Goal: Task Accomplishment & Management: Manage account settings

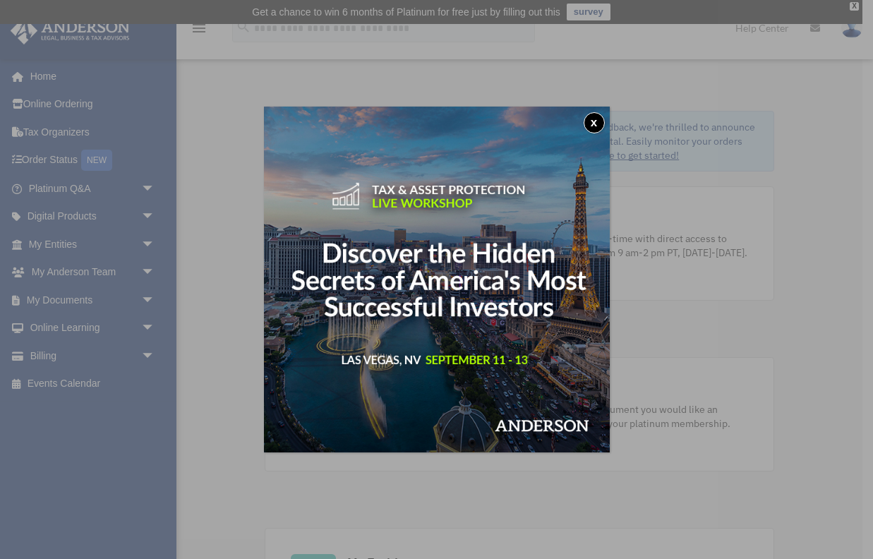
click at [591, 119] on button "x" at bounding box center [594, 122] width 21 height 21
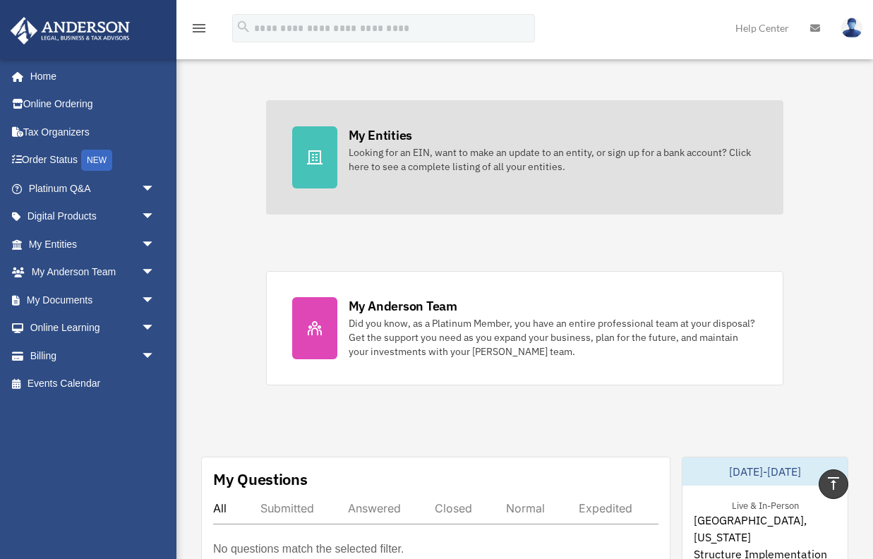
scroll to position [428, 0]
click at [567, 149] on div "Looking for an EIN, want to make an update to an entity, or sign up for a bank …" at bounding box center [553, 160] width 409 height 28
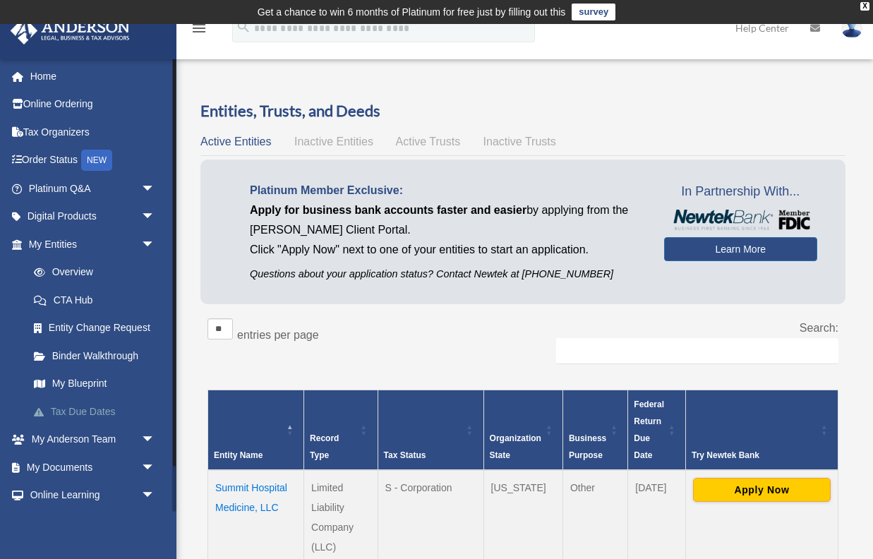
click at [107, 411] on link "Tax Due Dates" at bounding box center [98, 411] width 157 height 28
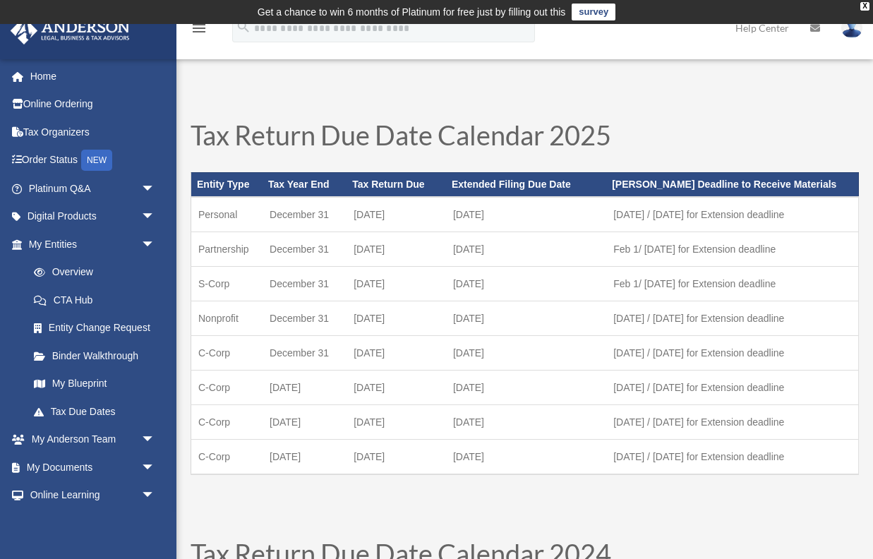
click at [850, 35] on img at bounding box center [851, 28] width 21 height 20
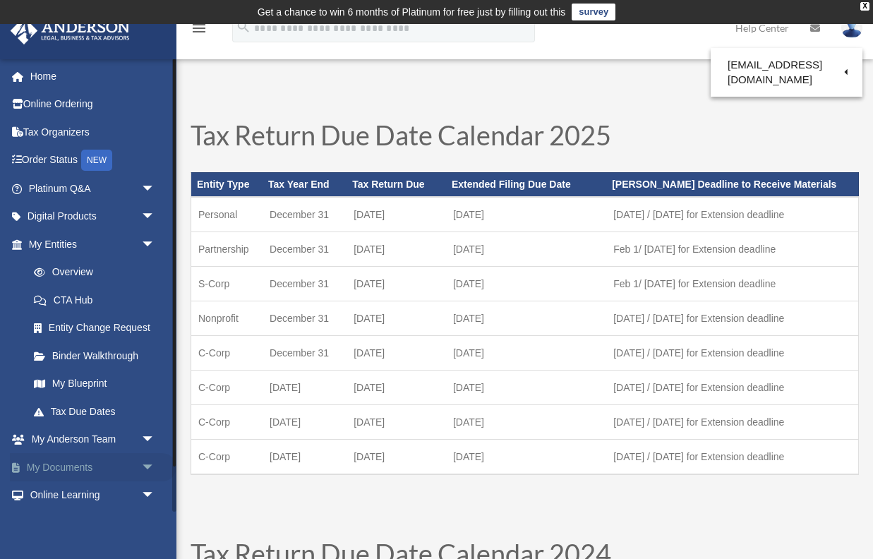
click at [147, 465] on span "arrow_drop_down" at bounding box center [155, 467] width 28 height 29
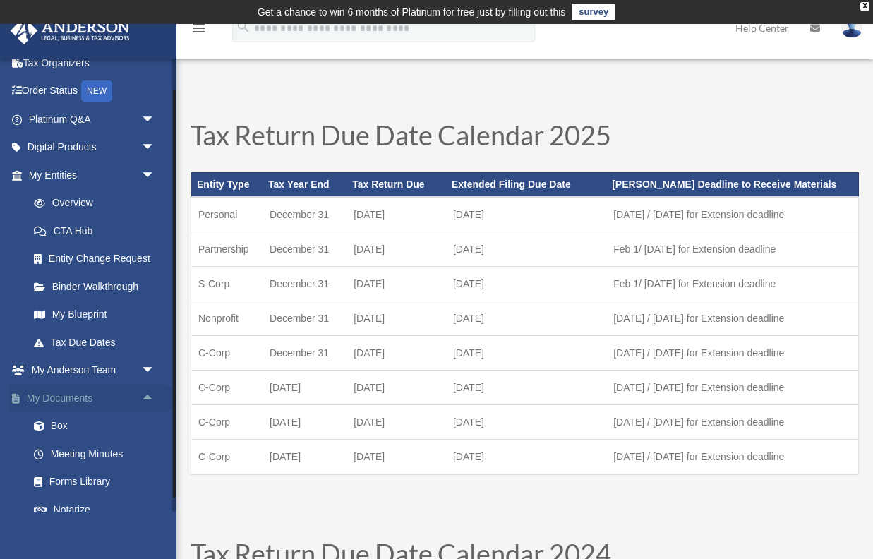
scroll to position [148, 0]
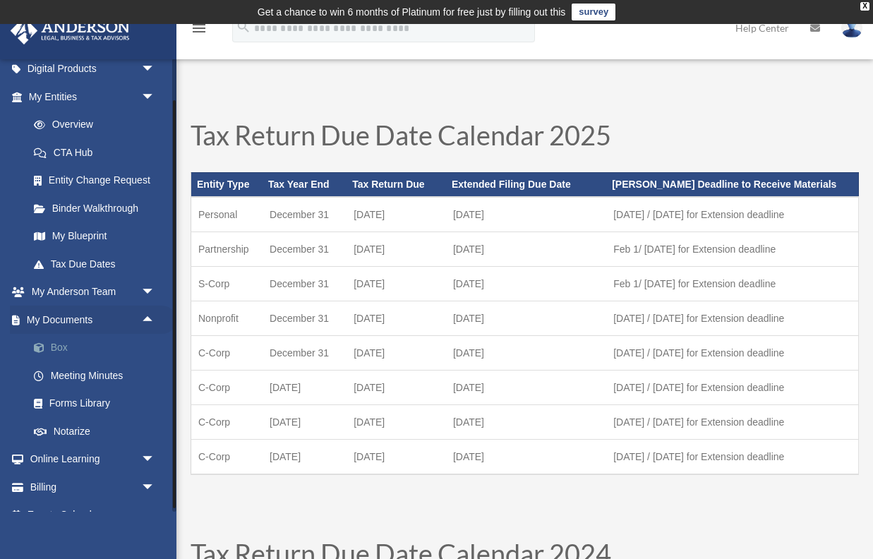
click at [130, 345] on link "Box" at bounding box center [98, 348] width 157 height 28
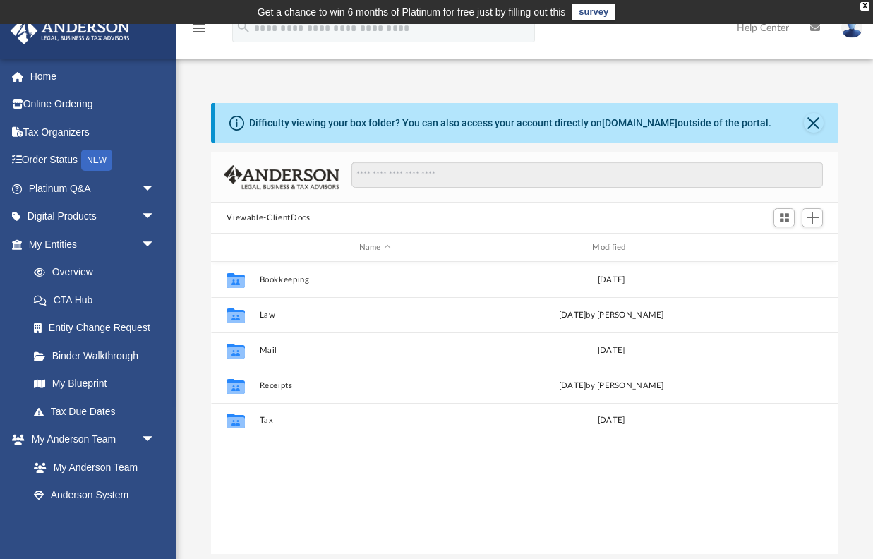
scroll to position [1, 1]
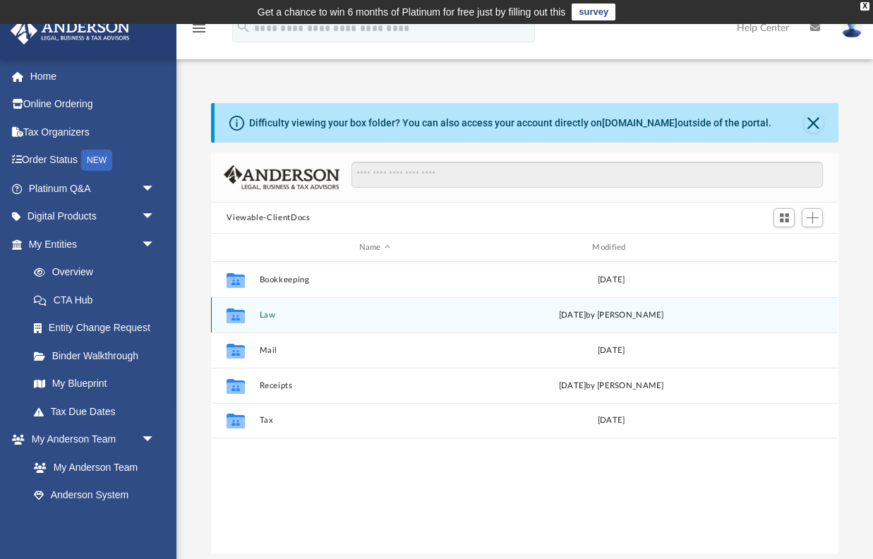
click at [267, 312] on button "Law" at bounding box center [375, 315] width 231 height 9
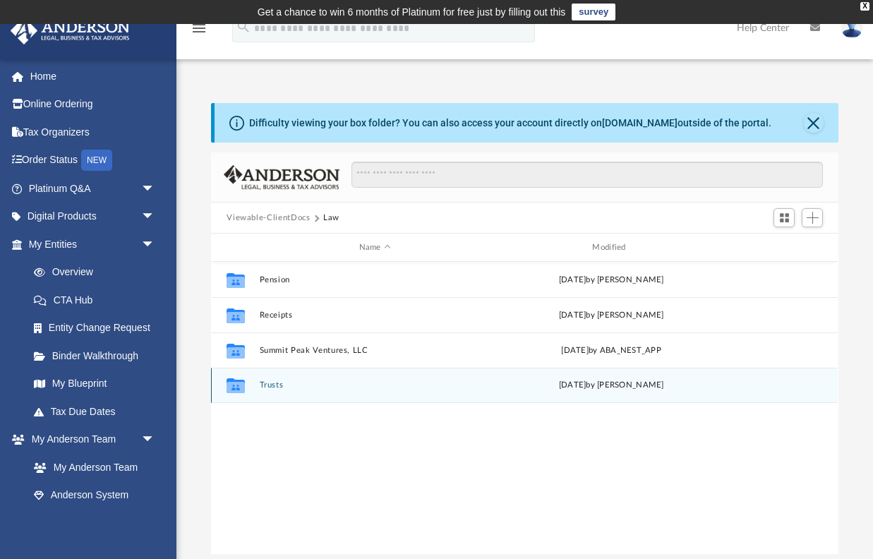
click at [279, 386] on button "Trusts" at bounding box center [375, 384] width 231 height 9
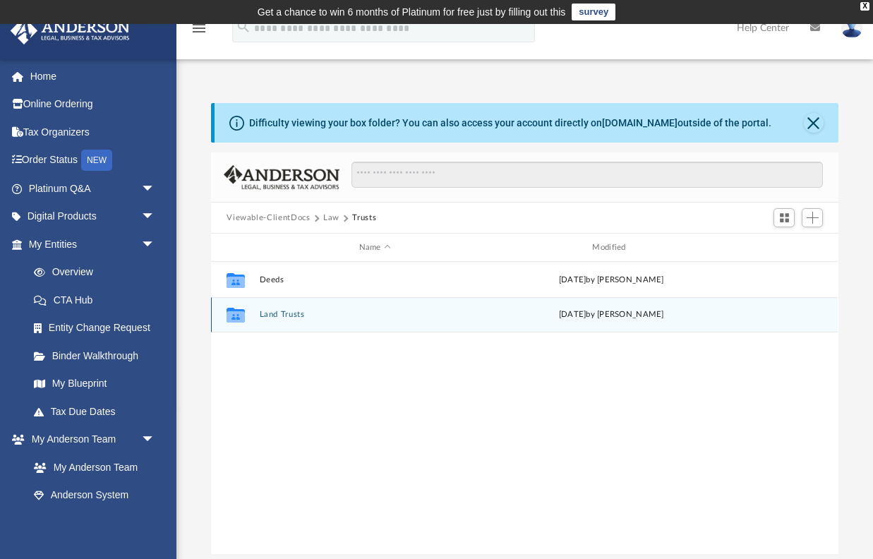
click at [287, 314] on button "Land Trusts" at bounding box center [375, 314] width 231 height 9
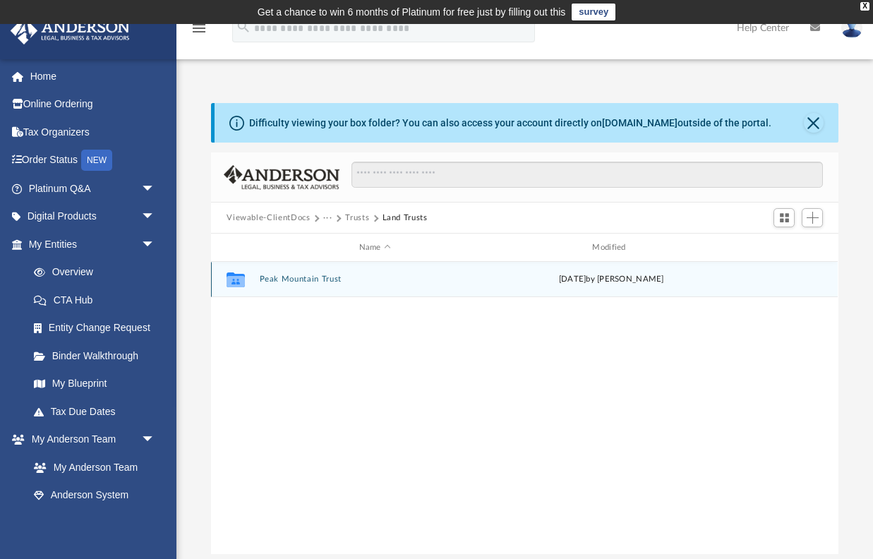
click at [315, 279] on button "Peak Mountain Trust" at bounding box center [375, 279] width 231 height 9
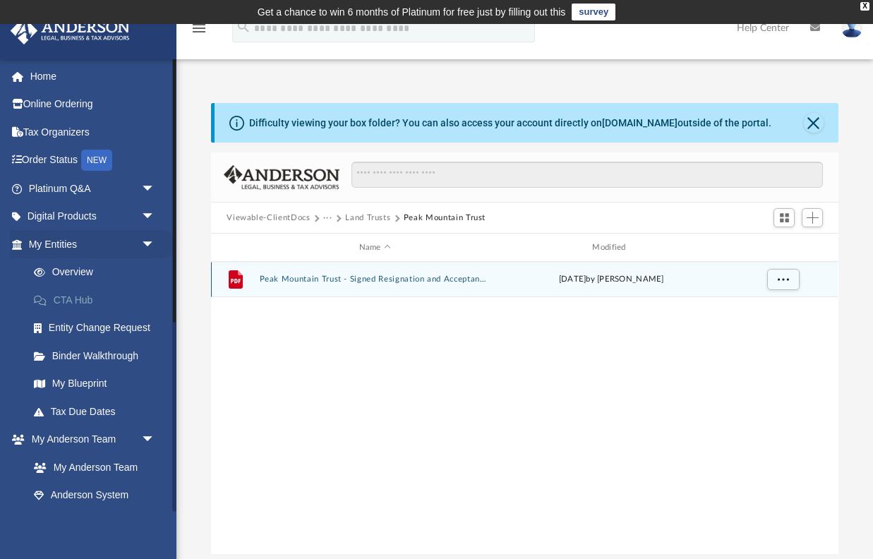
scroll to position [0, 0]
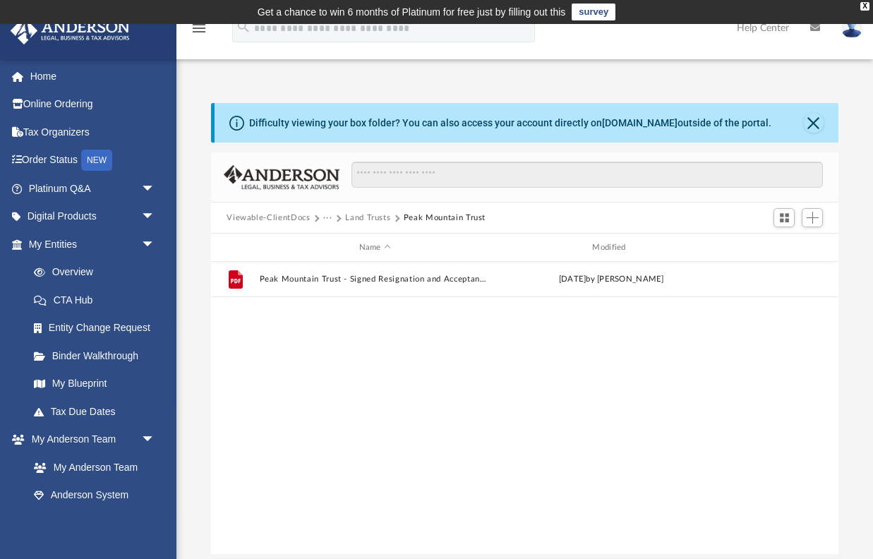
click at [847, 34] on img at bounding box center [851, 28] width 21 height 20
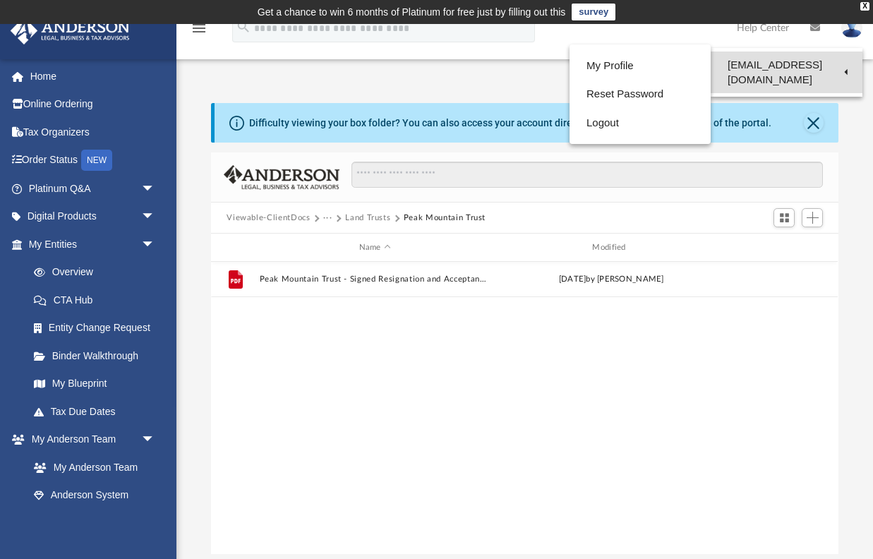
click at [791, 67] on link "[EMAIL_ADDRESS][DOMAIN_NAME]" at bounding box center [787, 73] width 152 height 42
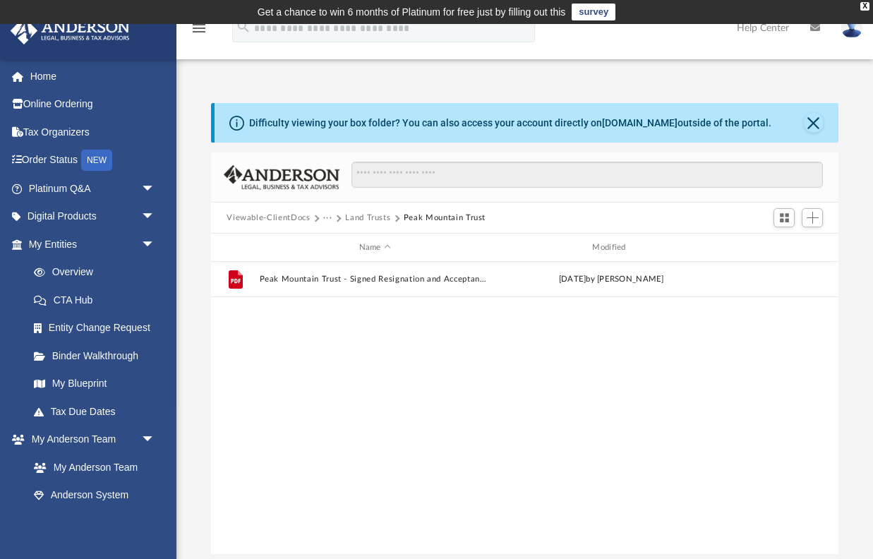
click at [853, 37] on img at bounding box center [851, 28] width 21 height 20
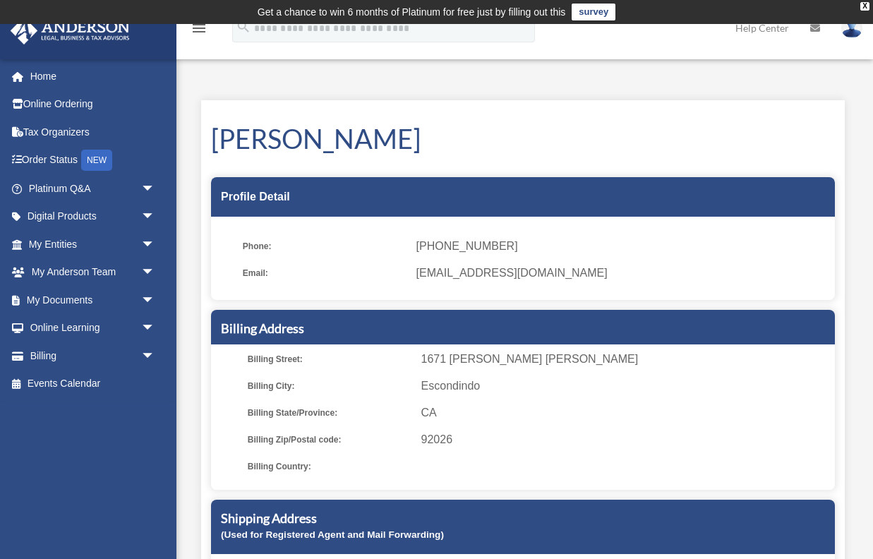
click at [852, 34] on img at bounding box center [851, 28] width 21 height 20
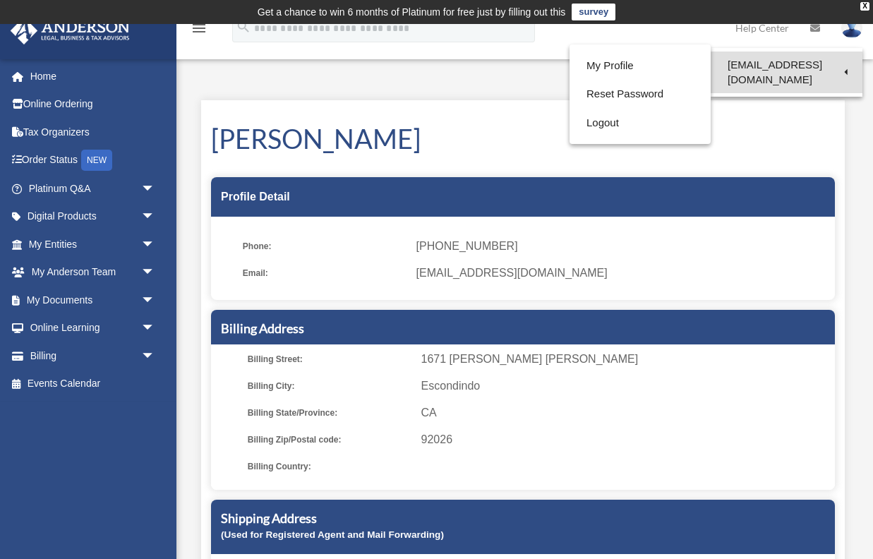
click at [791, 62] on link "[EMAIL_ADDRESS][DOMAIN_NAME]" at bounding box center [787, 73] width 152 height 42
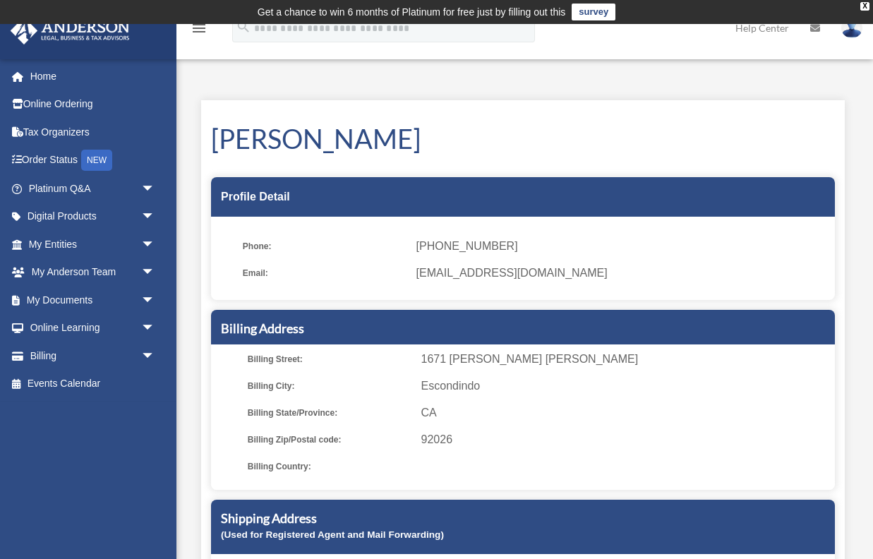
click at [855, 30] on img at bounding box center [851, 28] width 21 height 20
click at [865, 7] on div "X" at bounding box center [864, 6] width 9 height 8
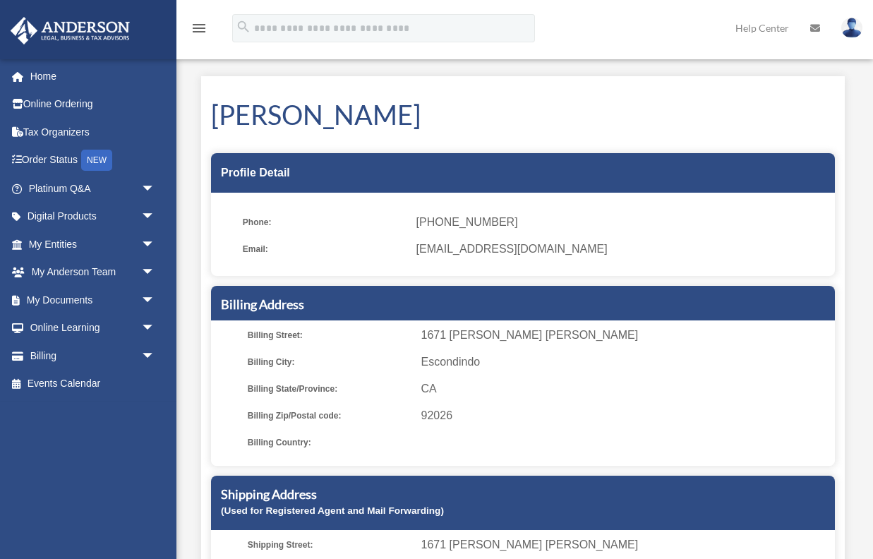
click at [855, 26] on img at bounding box center [851, 28] width 21 height 20
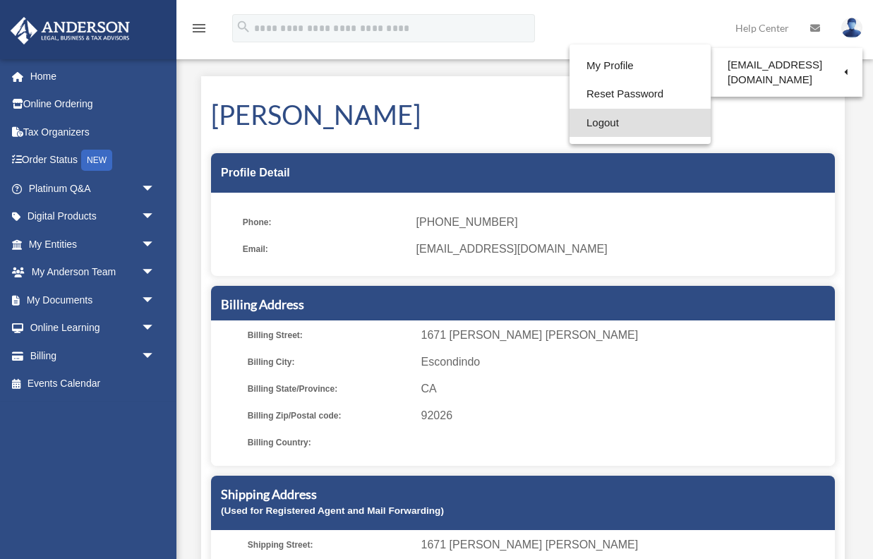
click at [642, 128] on link "Logout" at bounding box center [640, 123] width 141 height 29
